Goal: Task Accomplishment & Management: Complete application form

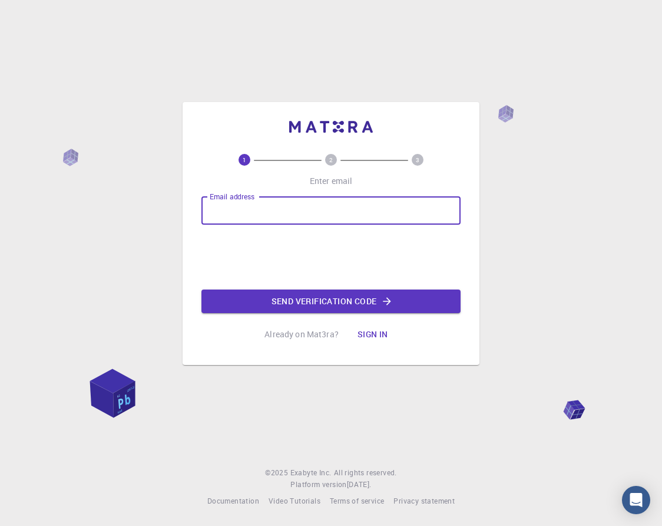
click at [290, 207] on input "Email address" at bounding box center [330, 210] width 259 height 28
type input "[EMAIL_ADDRESS][DOMAIN_NAME]"
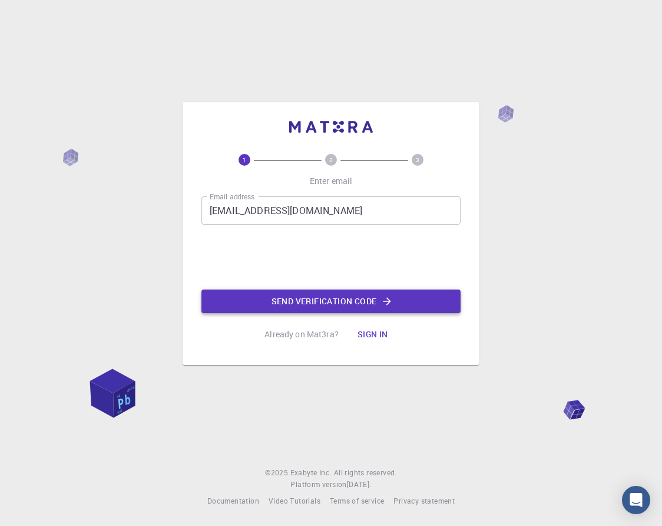
click at [255, 308] on button "Send verification code" at bounding box center [330, 301] width 259 height 24
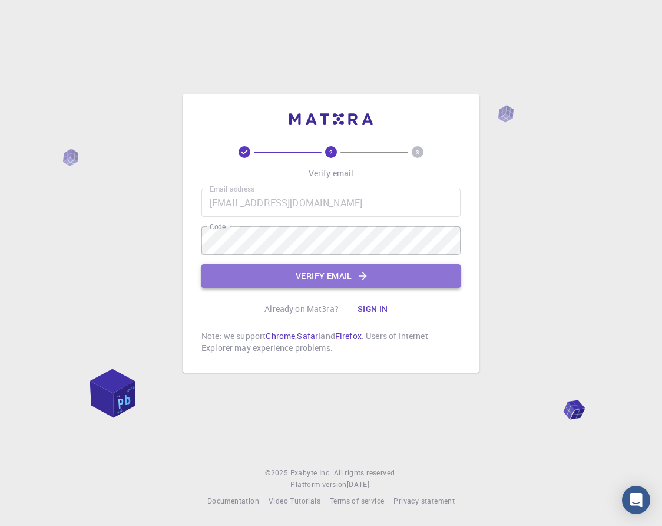
click at [322, 279] on button "Verify email" at bounding box center [330, 276] width 259 height 24
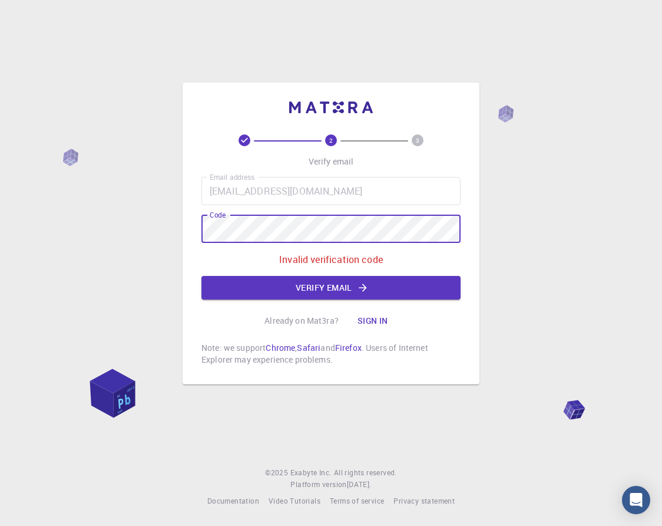
click at [170, 229] on div "2 3 Verify email Email address [EMAIL_ADDRESS][DOMAIN_NAME] Email address Code …" at bounding box center [331, 263] width 662 height 526
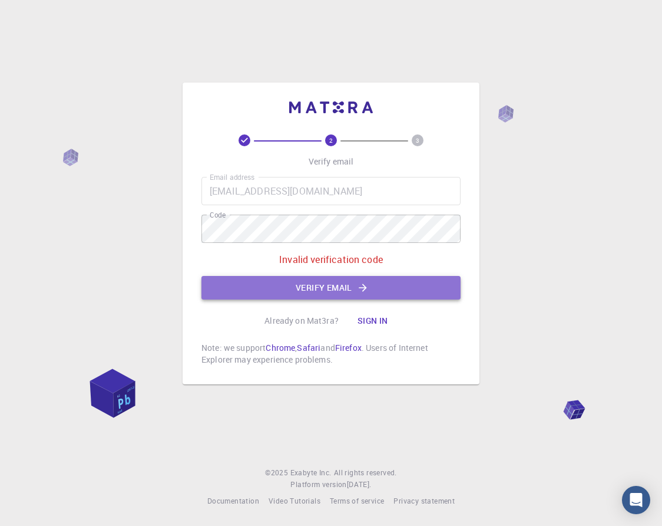
click at [409, 291] on button "Verify email" at bounding box center [330, 288] width 259 height 24
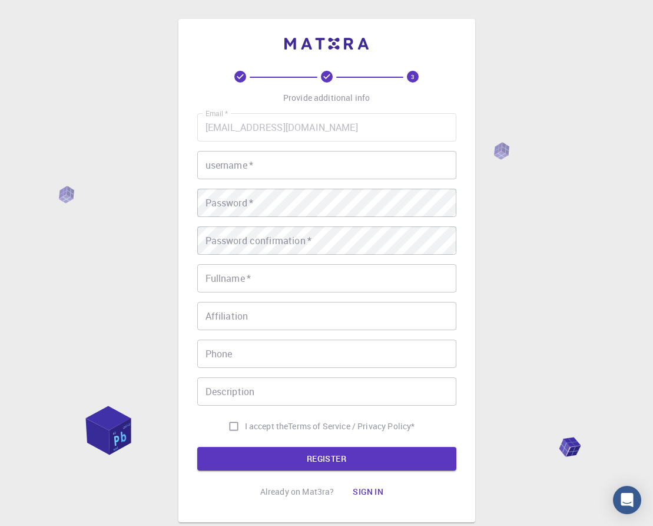
click at [398, 168] on input "username   *" at bounding box center [326, 165] width 259 height 28
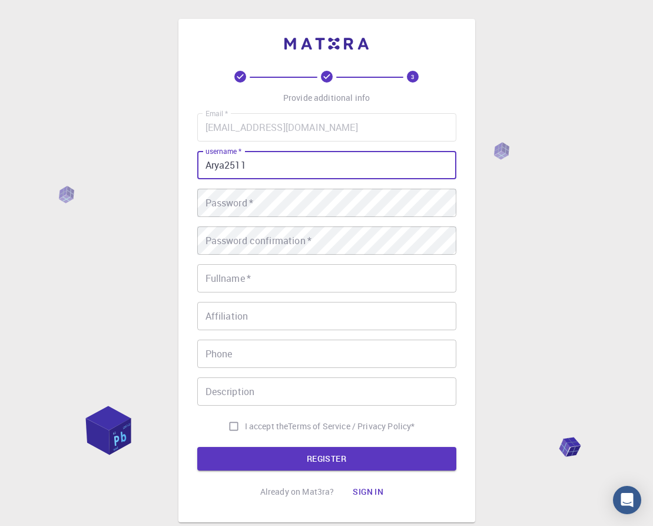
type input "Arya2511"
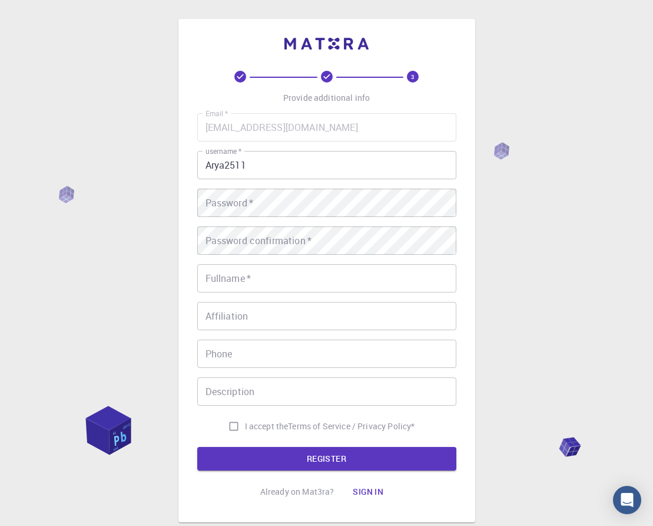
click at [375, 223] on div "Email   * [EMAIL_ADDRESS][DOMAIN_NAME] Email   * username   * Arya2511 username…" at bounding box center [326, 275] width 259 height 324
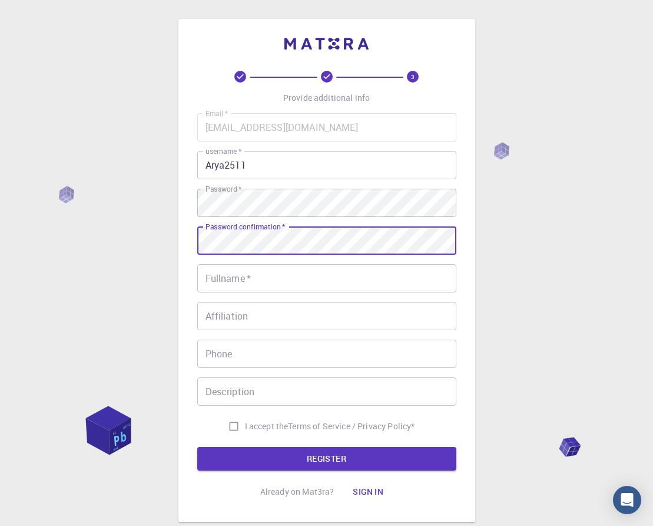
click at [382, 292] on div "Email   * [EMAIL_ADDRESS][DOMAIN_NAME] Email   * username   * Arya2511 username…" at bounding box center [326, 275] width 259 height 324
click at [387, 279] on input "Fullname   *" at bounding box center [326, 278] width 259 height 28
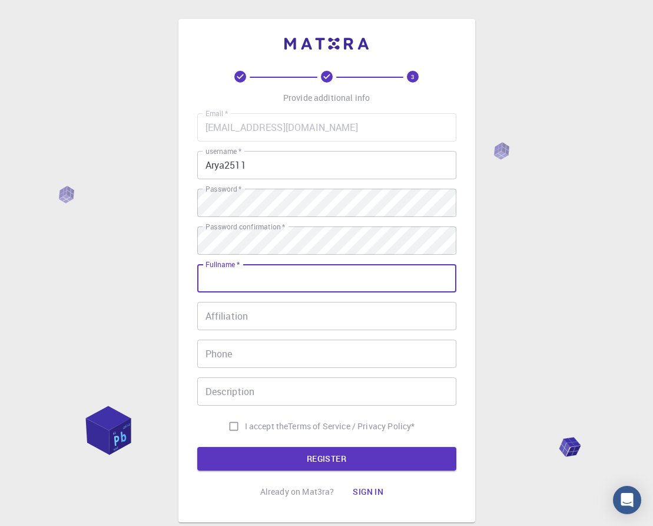
type input "[PERSON_NAME]"
type input "9109652481"
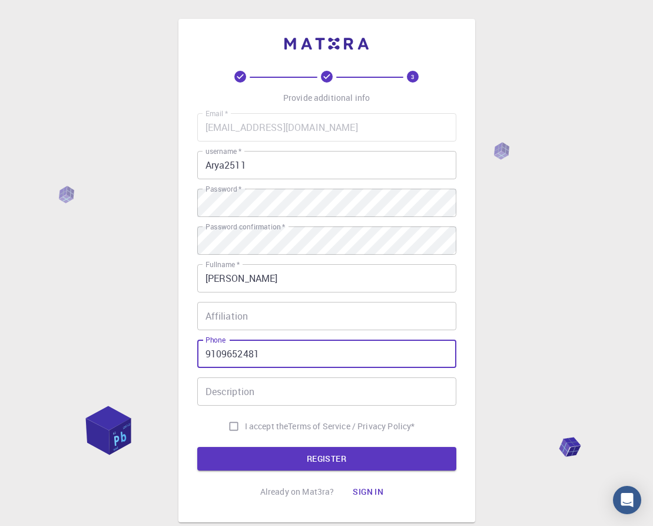
click at [316, 354] on input "9109652481" at bounding box center [326, 353] width 259 height 28
click at [232, 421] on input "I accept the Terms of Service / Privacy Policy *" at bounding box center [234, 426] width 22 height 22
checkbox input "true"
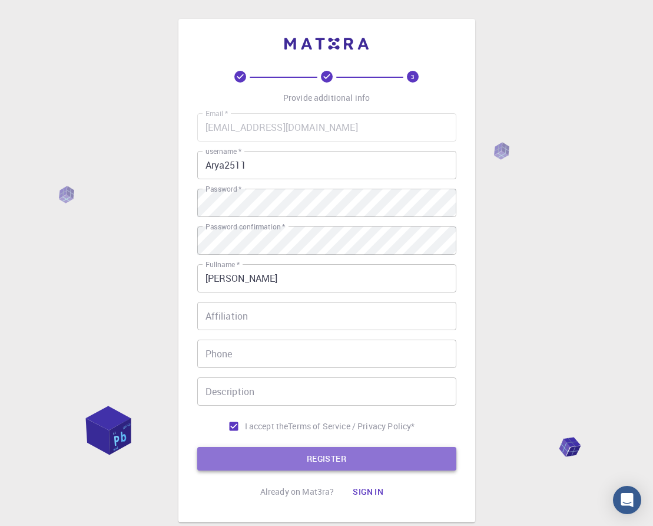
click at [262, 451] on button "REGISTER" at bounding box center [326, 459] width 259 height 24
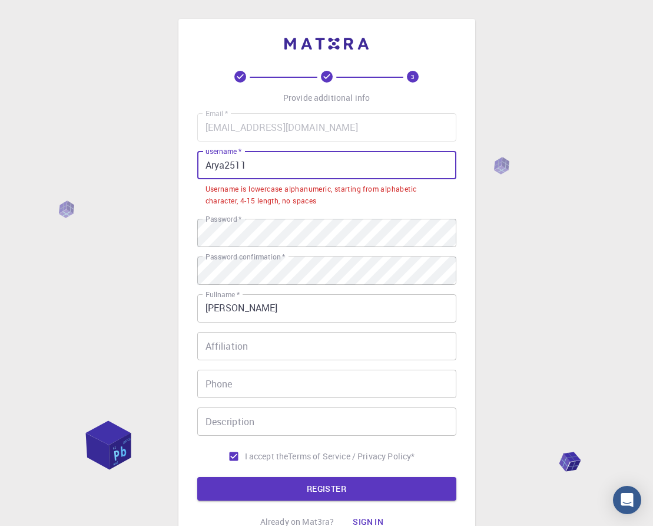
click at [212, 164] on input "Arya2511" at bounding box center [326, 165] width 259 height 28
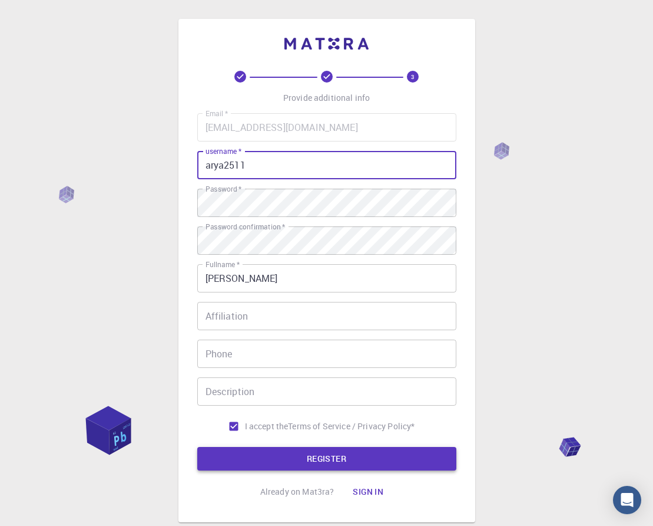
type input "arya2511"
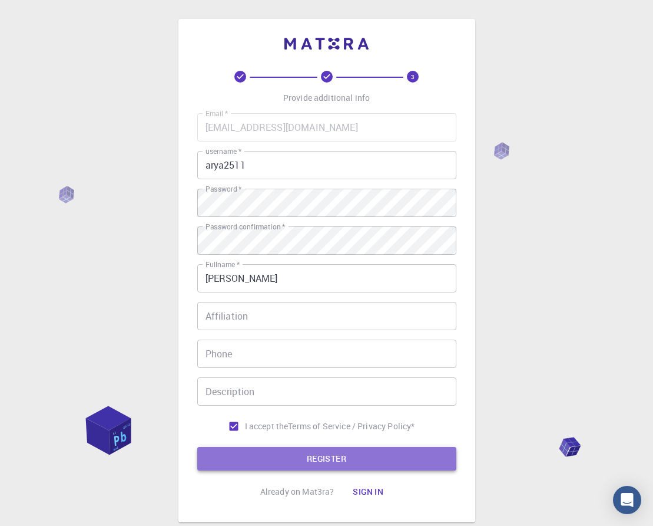
click at [330, 461] on button "REGISTER" at bounding box center [326, 459] width 259 height 24
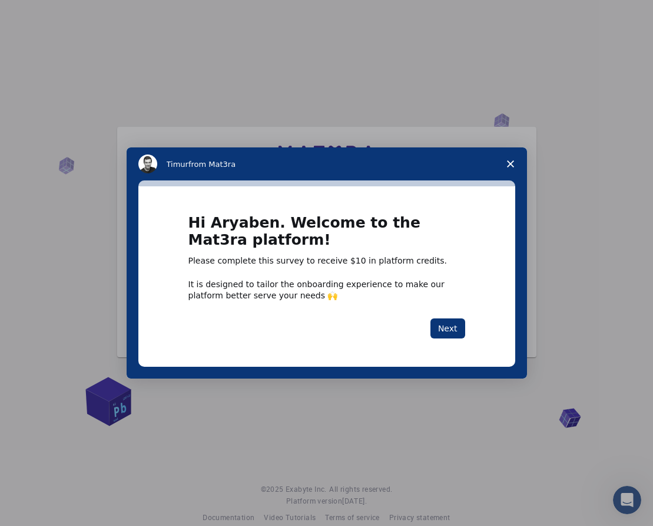
click at [506, 164] on span "Close survey" at bounding box center [510, 163] width 33 height 33
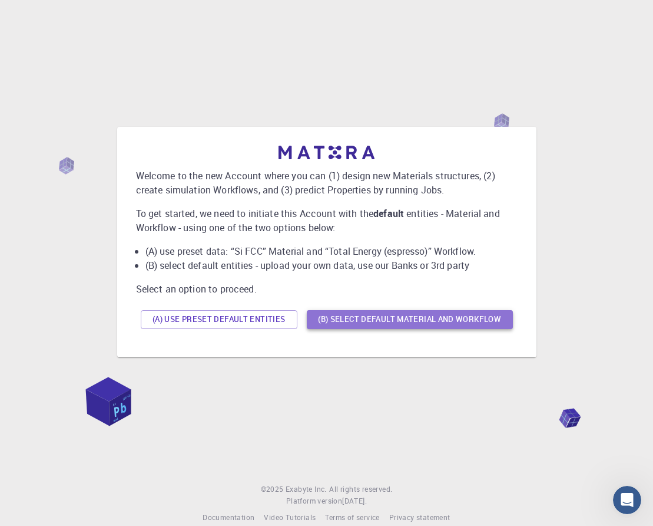
click at [381, 323] on button "(B) Select default material and workflow" at bounding box center [410, 319] width 206 height 19
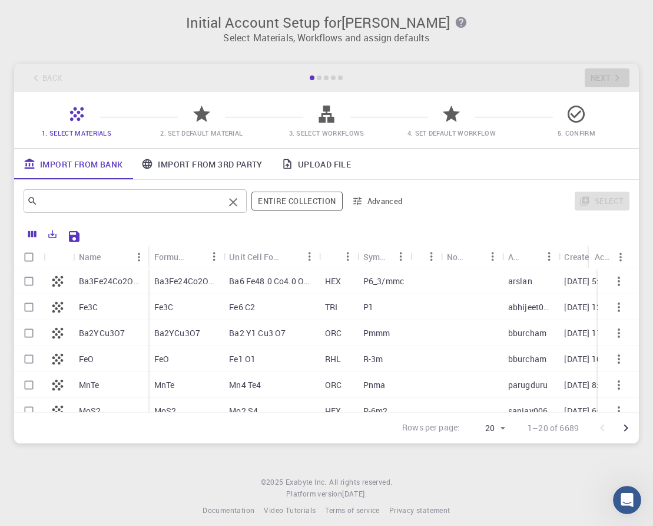
click at [163, 206] on input "text" at bounding box center [131, 201] width 186 height 16
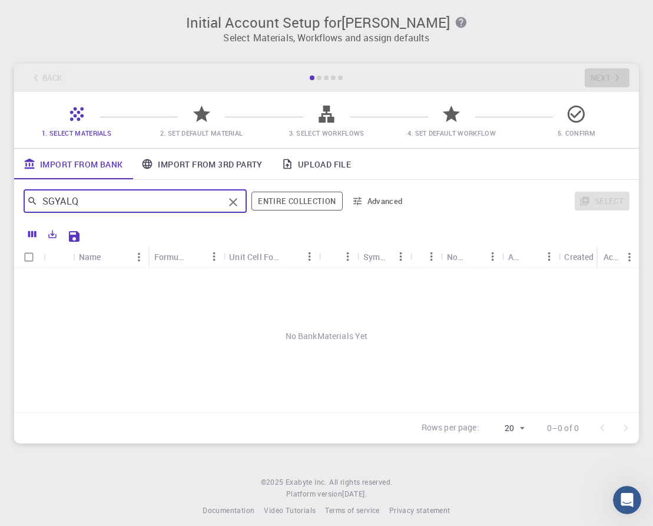
type input "SGYALQ"
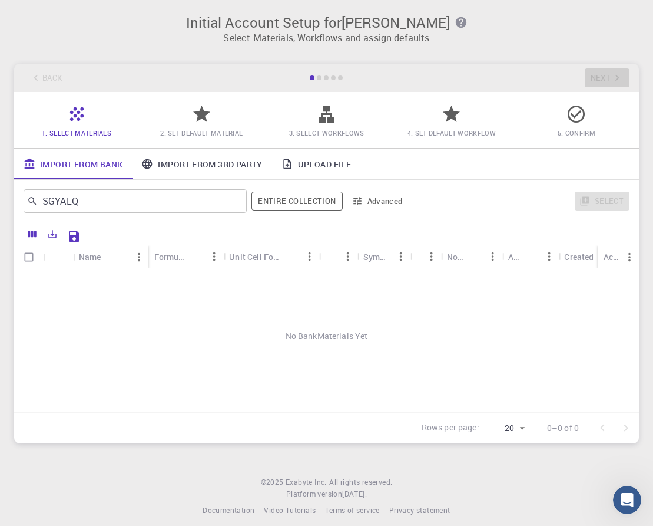
click at [287, 212] on div "SGYALQ ​ Entire collection Advanced" at bounding box center [216, 201] width 385 height 28
click at [298, 203] on button "Entire collection" at bounding box center [297, 200] width 91 height 19
click at [262, 209] on button "Entire collection" at bounding box center [297, 200] width 90 height 19
click at [184, 164] on link "Import From 3rd Party" at bounding box center [202, 163] width 140 height 31
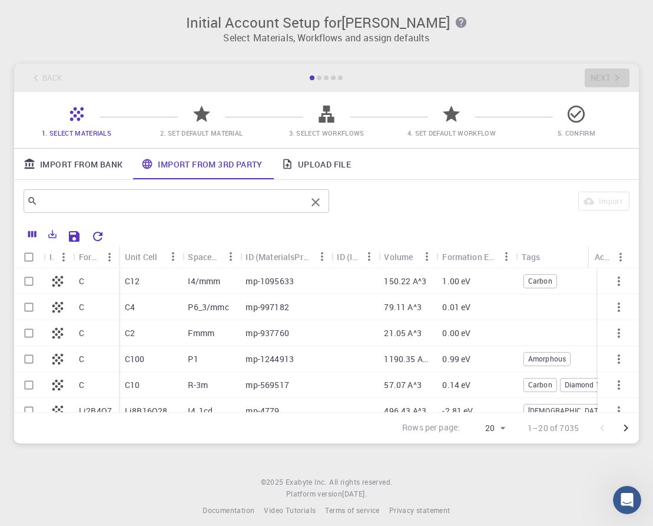
click at [164, 199] on input "text" at bounding box center [172, 201] width 269 height 16
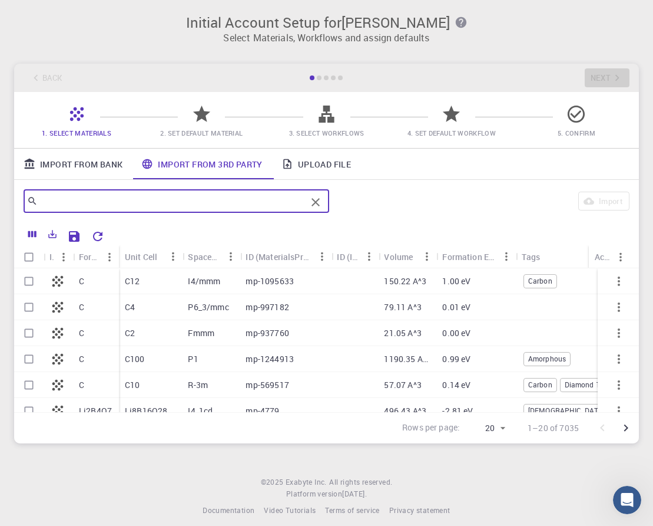
paste input "726 548"
type input "726 548"
click at [164, 199] on input "726 548" at bounding box center [172, 201] width 269 height 16
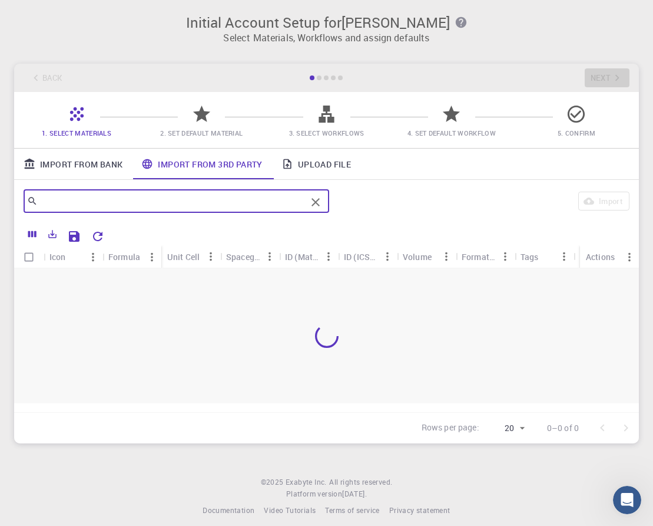
click at [606, 55] on div "Initial Account Setup for [PERSON_NAME] Select Materials, Workflows and assign …" at bounding box center [326, 228] width 653 height 457
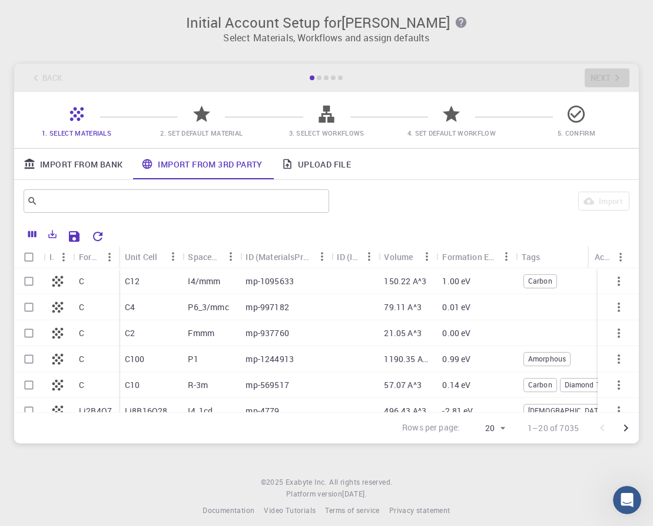
click at [312, 67] on div "Back Next" at bounding box center [326, 78] width 625 height 28
click at [277, 21] on h3 "Initial Account Setup for [PERSON_NAME]" at bounding box center [326, 22] width 611 height 16
